Goal: Communication & Community: Answer question/provide support

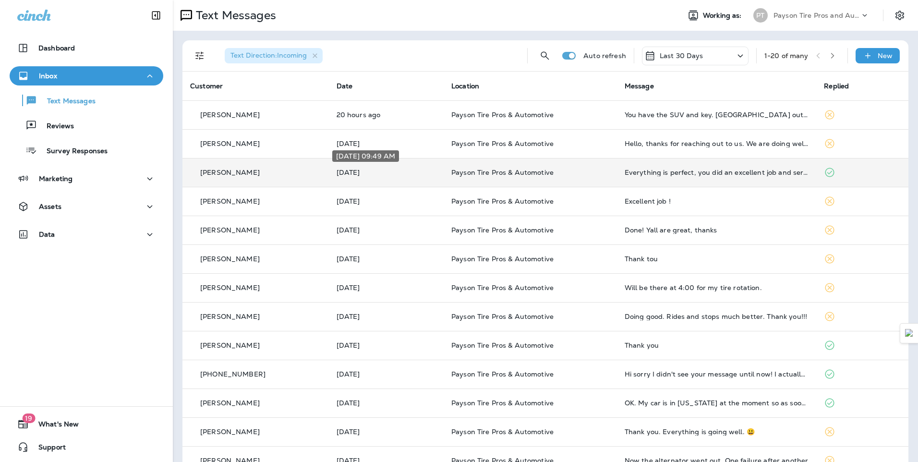
click at [382, 171] on p "[DATE]" at bounding box center [386, 173] width 99 height 8
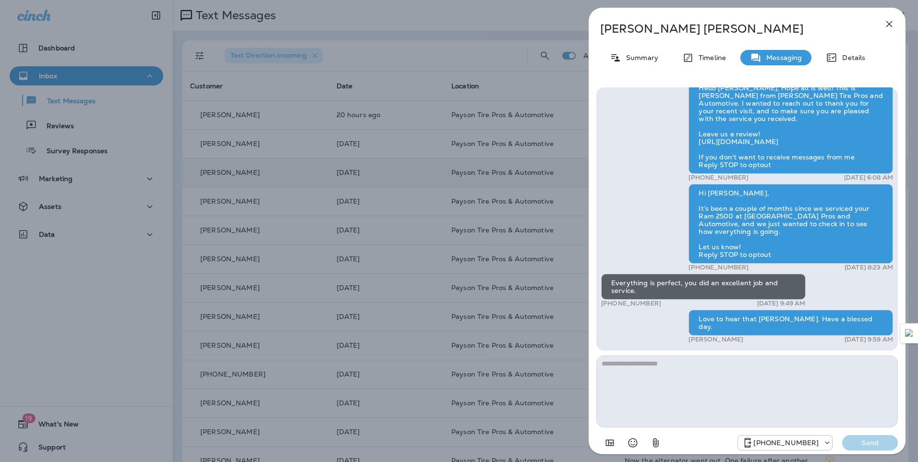
click at [273, 120] on div "[PERSON_NAME] Summary Timeline Messaging Details Hello [PERSON_NAME], This is P…" at bounding box center [459, 231] width 918 height 462
